Goal: Task Accomplishment & Management: Complete application form

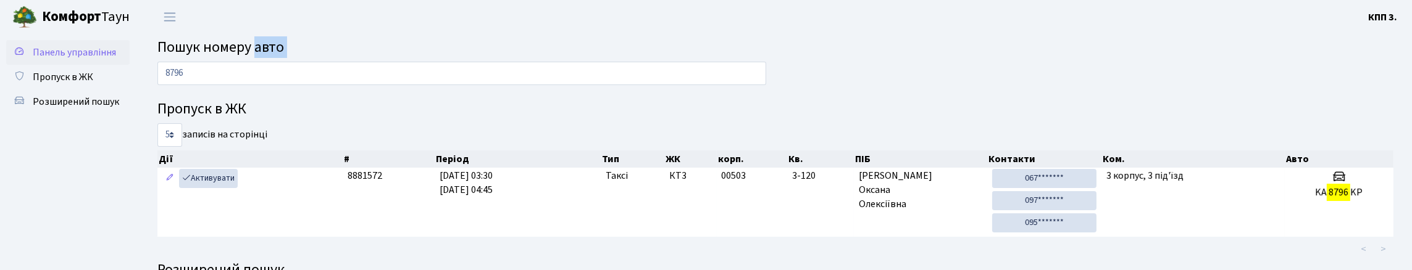
click at [78, 65] on link "Панель управління" at bounding box center [67, 52] width 123 height 25
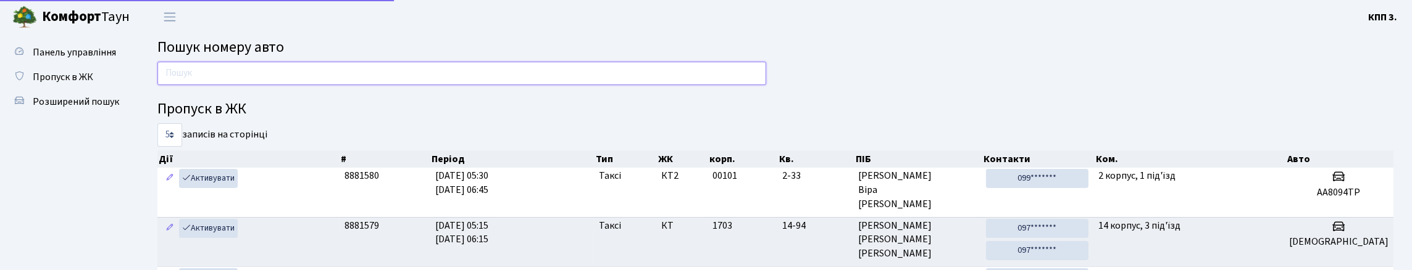
drag, startPoint x: 0, startPoint y: 0, endPoint x: 216, endPoint y: 91, distance: 233.8
click at [216, 85] on input "text" at bounding box center [461, 73] width 609 height 23
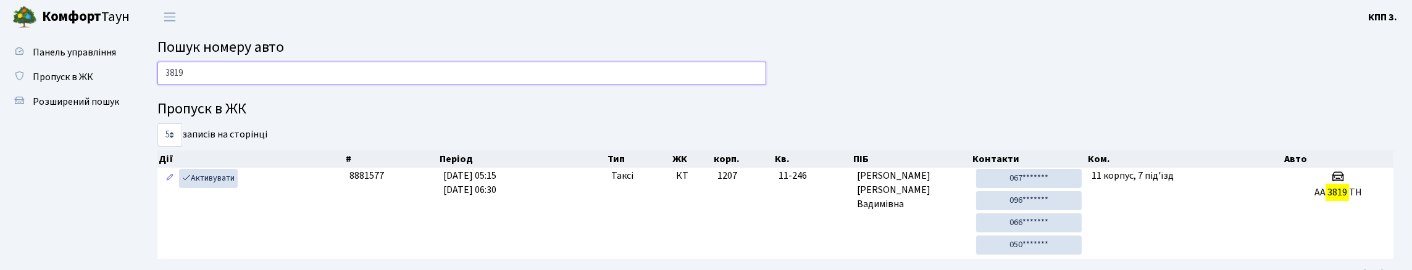
click at [303, 72] on input "3819" at bounding box center [461, 73] width 609 height 23
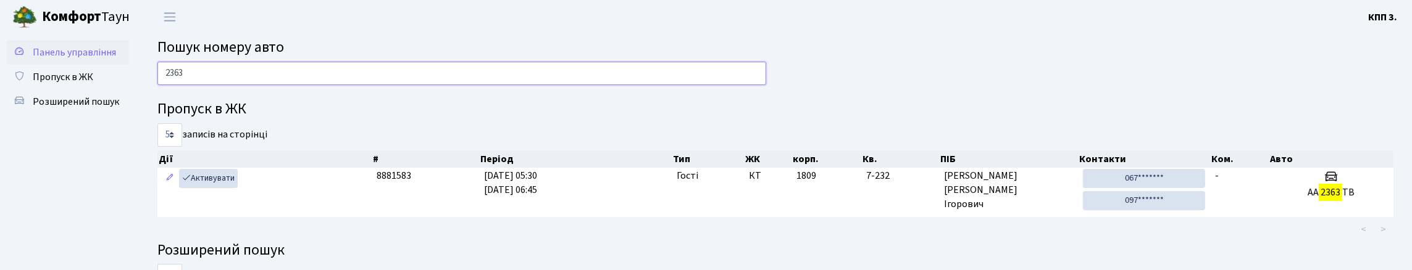
type input "2363"
click at [86, 65] on link "Панель управління" at bounding box center [67, 52] width 123 height 25
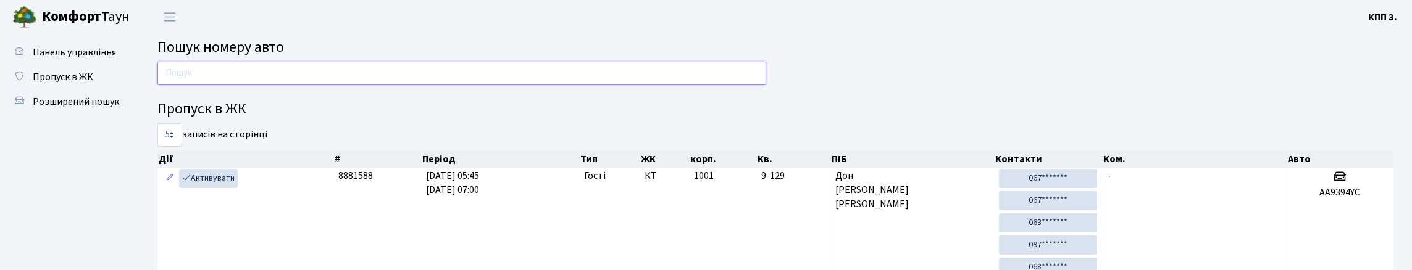
click at [394, 85] on input "text" at bounding box center [461, 73] width 609 height 23
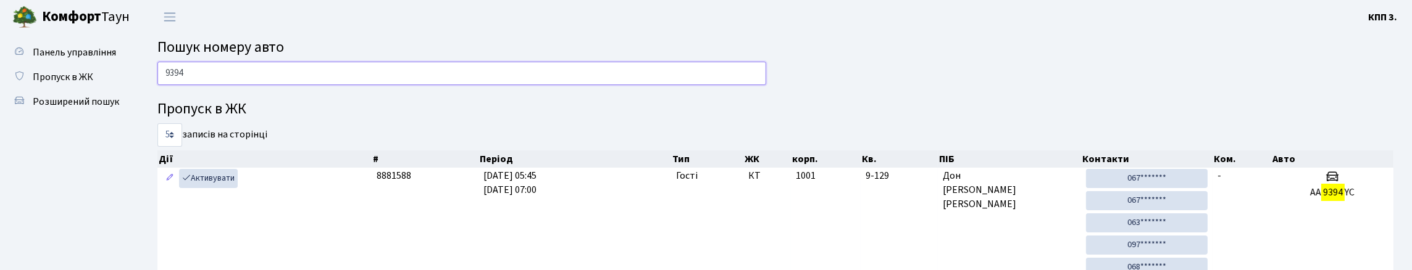
click at [329, 85] on input "9394" at bounding box center [461, 73] width 609 height 23
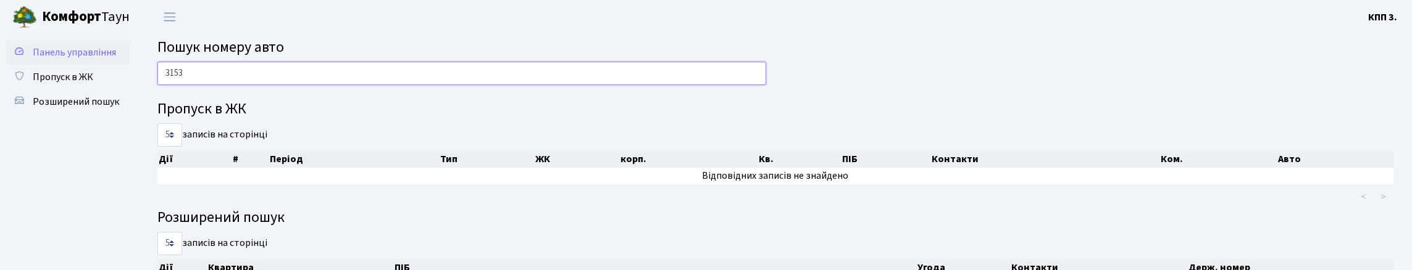
type input "3153"
click at [23, 55] on icon at bounding box center [20, 51] width 12 height 12
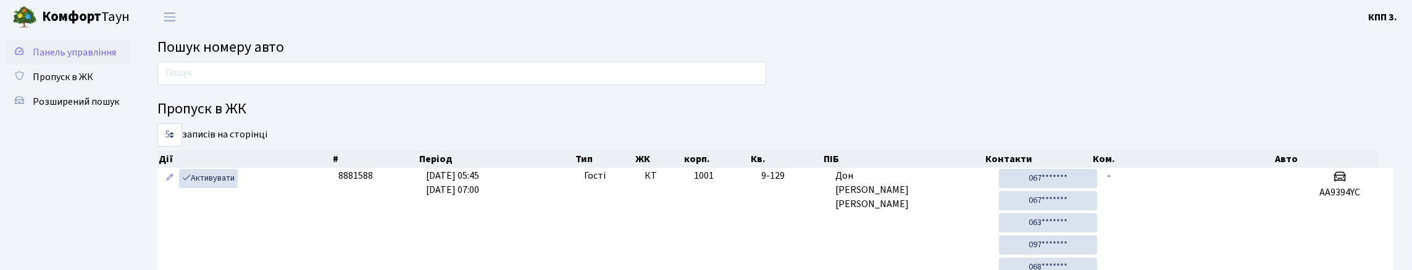
click at [24, 55] on icon at bounding box center [20, 51] width 12 height 12
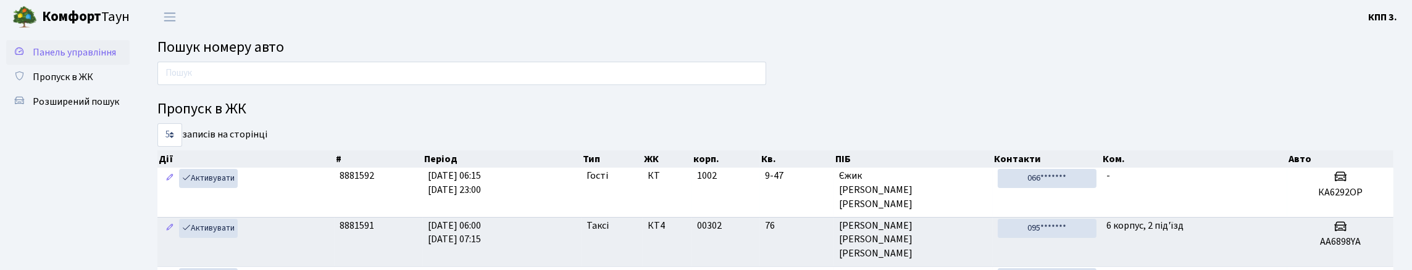
click at [57, 59] on span "Панель управління" at bounding box center [74, 53] width 83 height 14
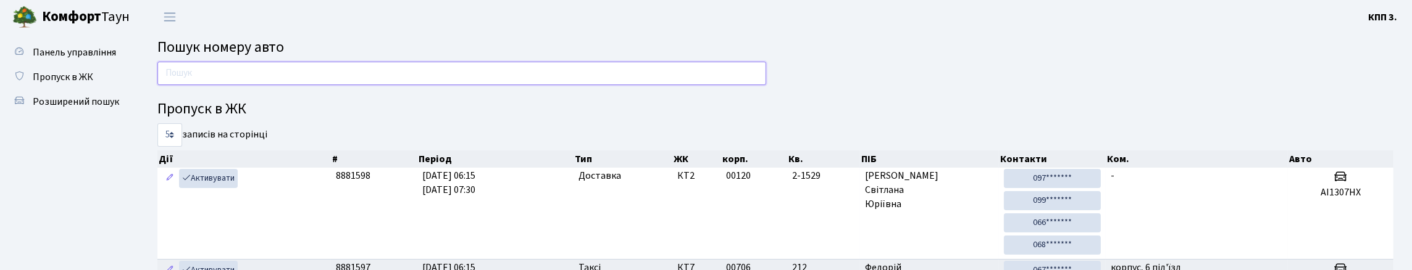
click at [179, 70] on input "text" at bounding box center [461, 73] width 609 height 23
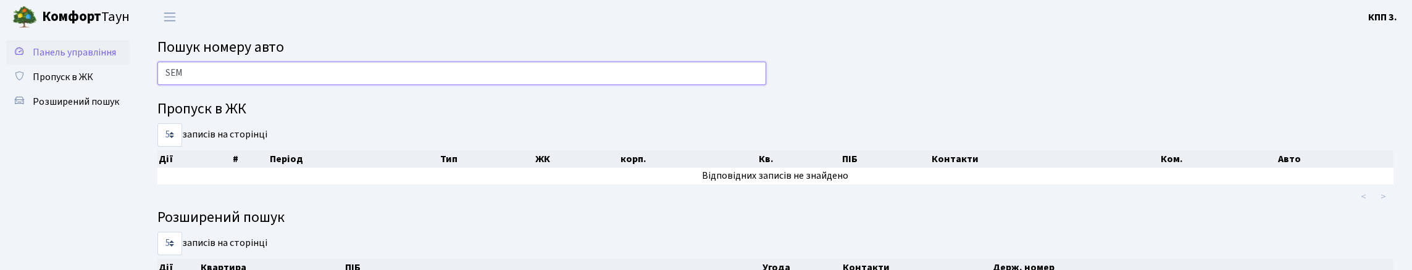
type input "SEM"
click at [94, 64] on link "Панель управління" at bounding box center [67, 52] width 123 height 25
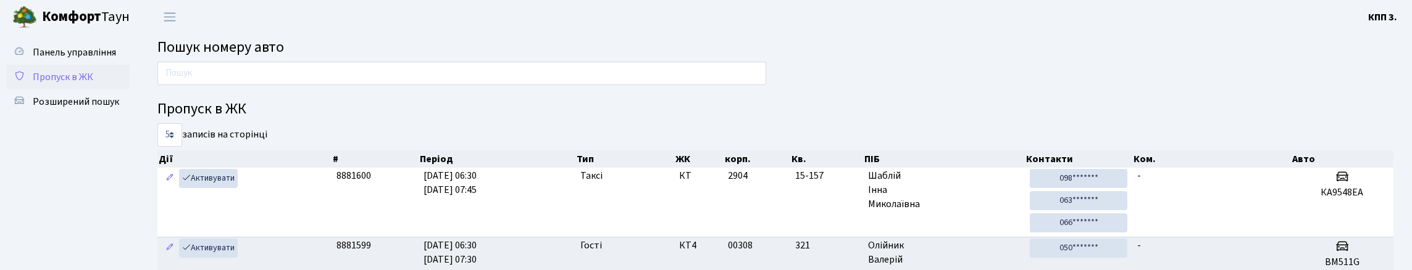
click at [93, 84] on span "Пропуск в ЖК" at bounding box center [63, 77] width 61 height 14
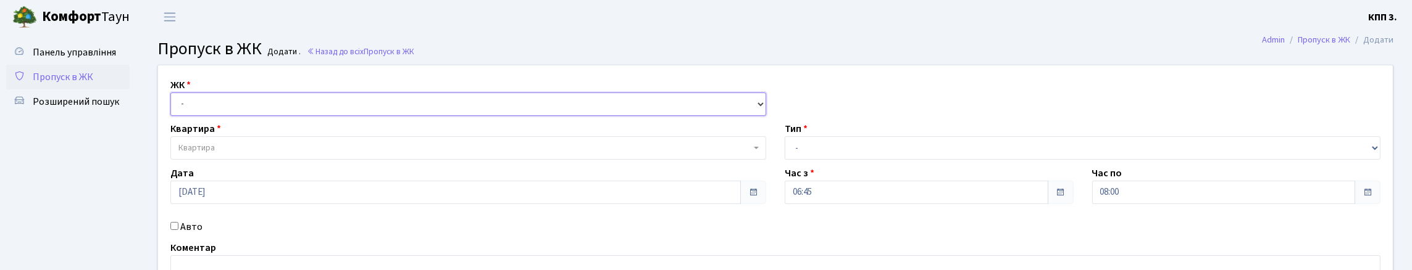
click at [228, 116] on select "- КТ, вул. Регенераторна, 4 КТ2, просп. [STREET_ADDRESS] [STREET_ADDRESS] [PERS…" at bounding box center [468, 104] width 596 height 23
select select "271"
click at [174, 107] on select "- КТ, вул. Регенераторна, 4 КТ2, просп. [STREET_ADDRESS] [STREET_ADDRESS] [PERS…" at bounding box center [468, 104] width 596 height 23
select select
click at [243, 154] on span "Квартира" at bounding box center [464, 148] width 572 height 12
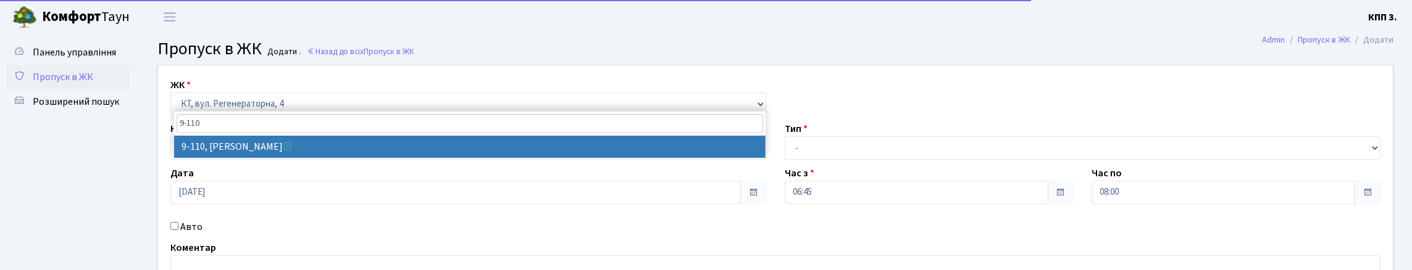
type input "9-110"
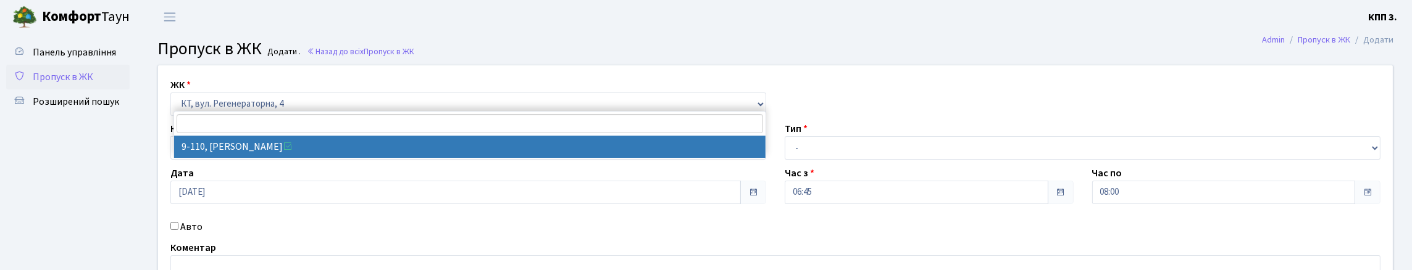
select select "6460"
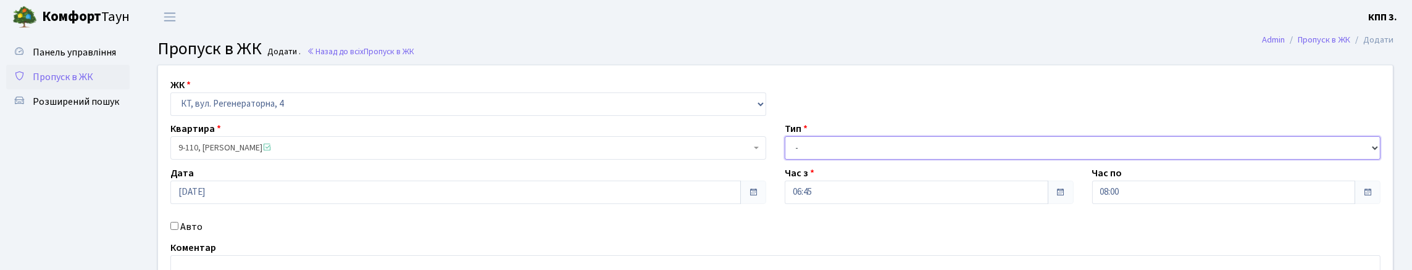
click at [807, 160] on select "- Доставка Таксі Гості Сервіс" at bounding box center [1083, 147] width 596 height 23
select select "3"
click at [785, 160] on select "- Доставка Таксі Гості Сервіс" at bounding box center [1083, 147] width 596 height 23
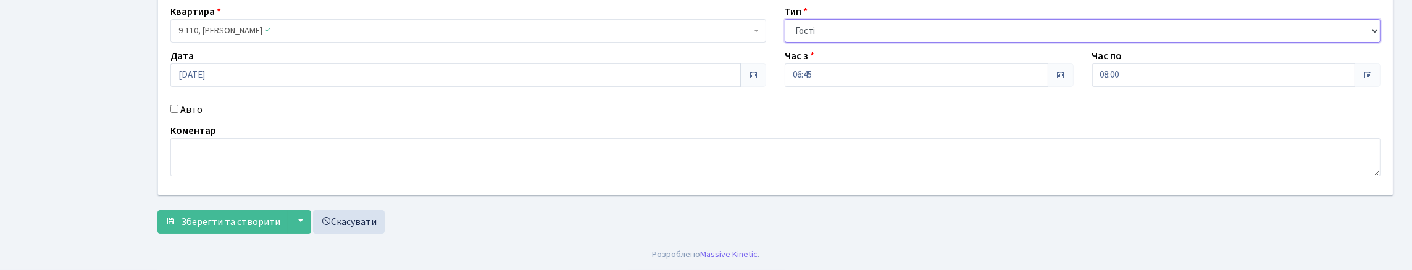
scroll to position [185, 0]
click at [201, 101] on div "ЖК - КТ, вул. Регенераторна, 4 КТ2, просп. Соборності, 17 КТ3, вул. Березнева, …" at bounding box center [775, 71] width 1253 height 247
click at [195, 103] on label "Авто" at bounding box center [191, 110] width 22 height 15
click at [178, 105] on input "Авто" at bounding box center [174, 109] width 8 height 8
checkbox input "true"
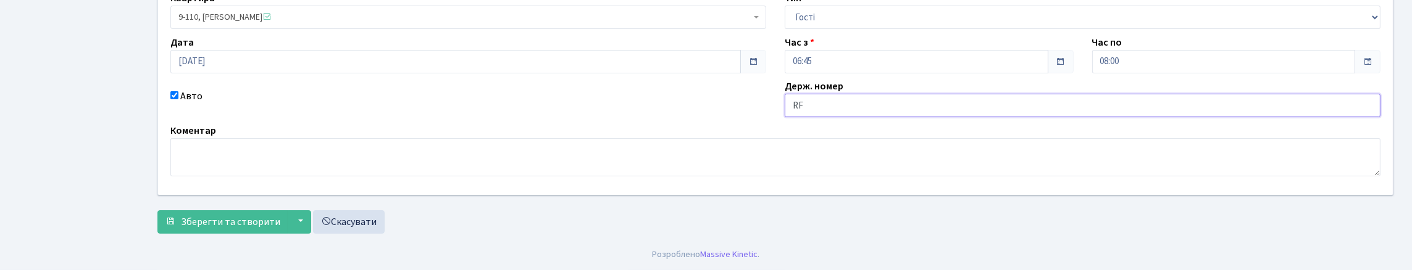
type input "R"
type input "КА0496РВ"
click at [276, 216] on span "Зберегти та створити" at bounding box center [230, 223] width 99 height 14
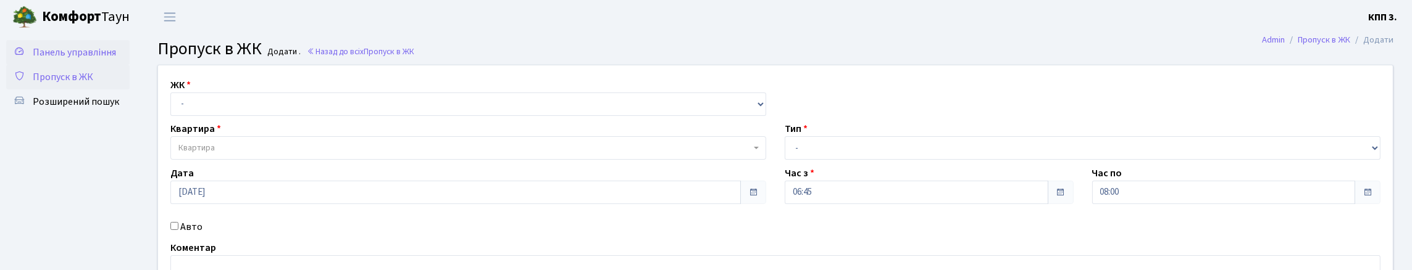
click at [36, 59] on span "Панель управління" at bounding box center [74, 53] width 83 height 14
